Goal: Navigation & Orientation: Find specific page/section

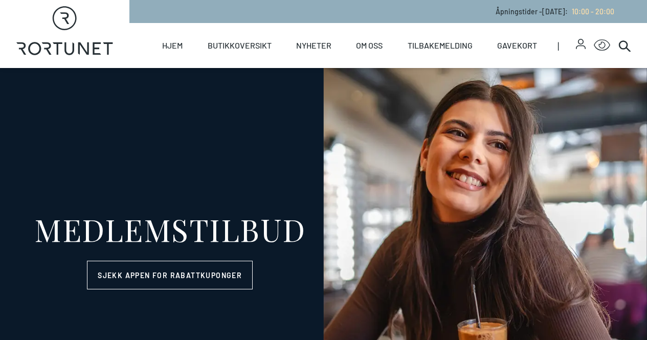
select select "NO"
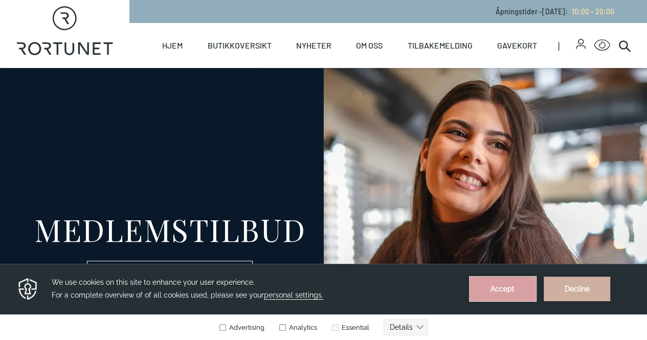
click at [506, 293] on button "Accept" at bounding box center [502, 289] width 66 height 25
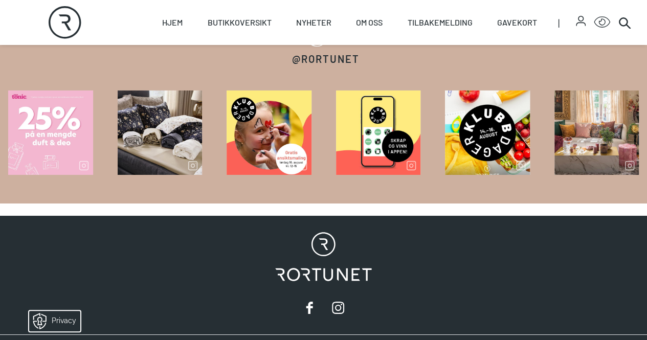
scroll to position [1786, 0]
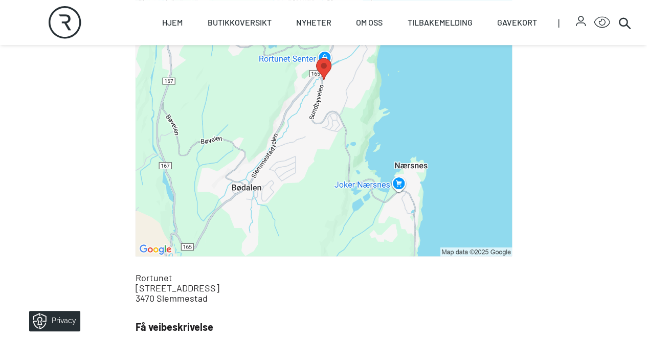
scroll to position [481, 0]
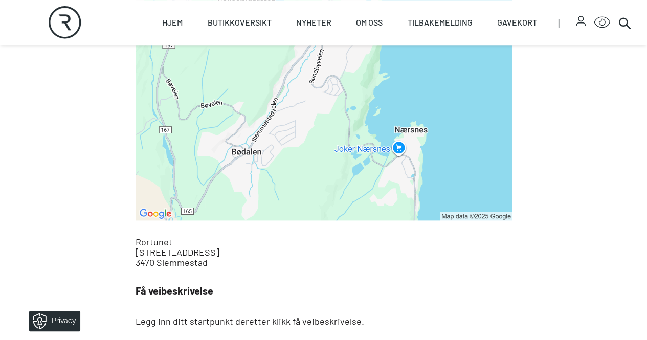
click at [484, 130] on img at bounding box center [323, 44] width 376 height 353
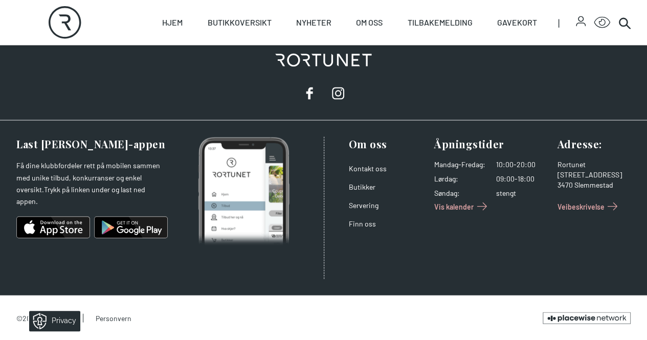
scroll to position [946, 0]
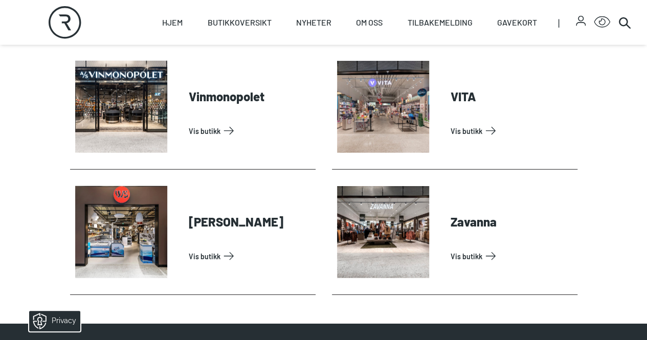
scroll to position [3162, 0]
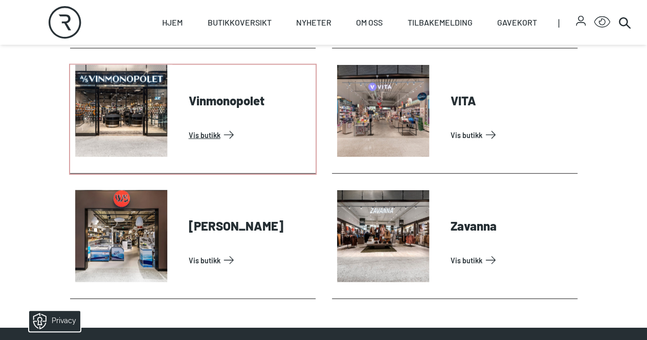
click at [189, 143] on link "Vis butikk" at bounding box center [250, 135] width 123 height 16
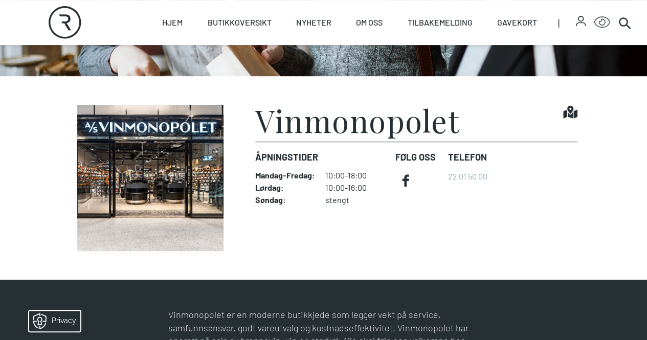
scroll to position [204, 0]
